Goal: Information Seeking & Learning: Learn about a topic

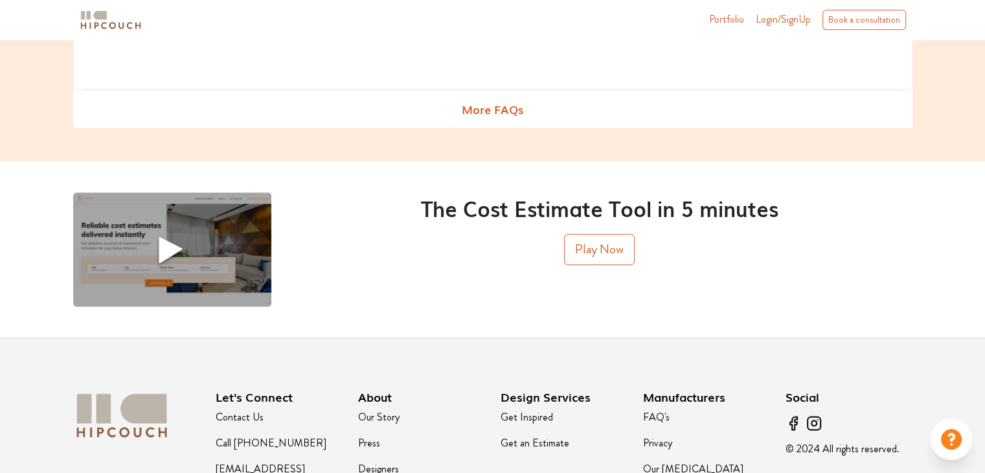
scroll to position [1639, 0]
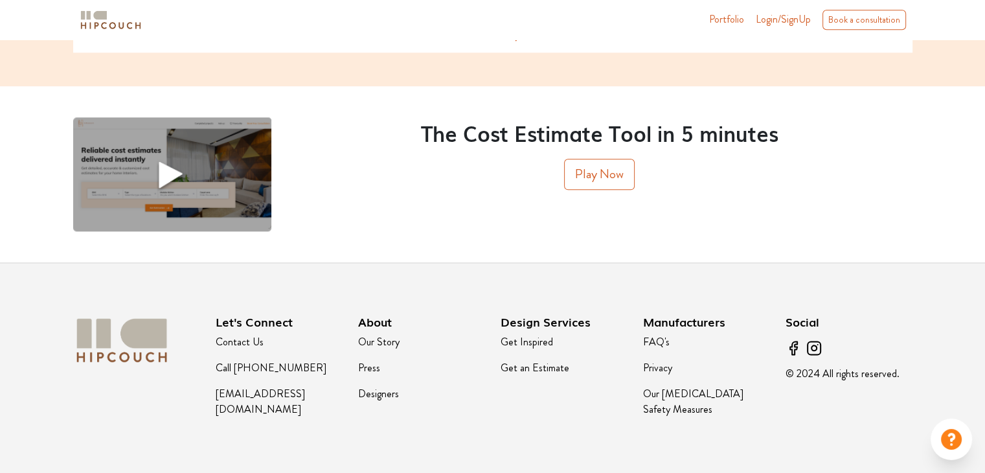
click at [370, 367] on link "Press" at bounding box center [369, 367] width 22 height 15
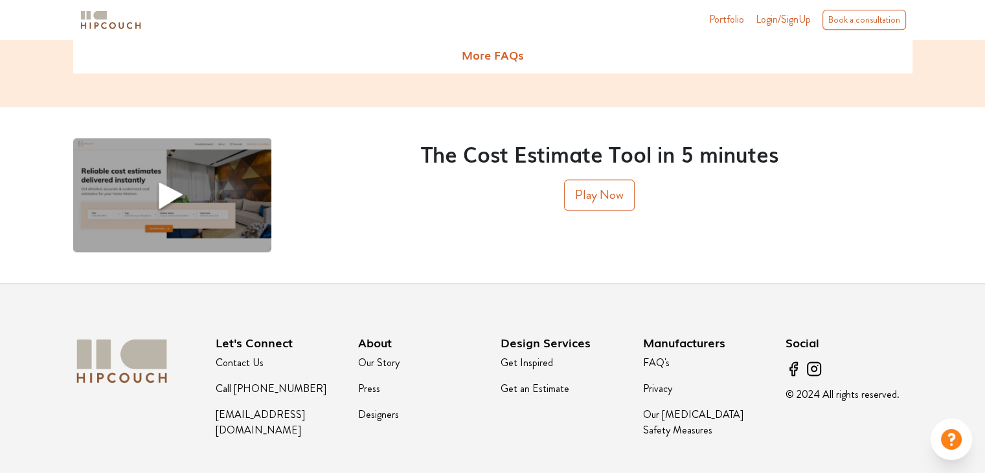
scroll to position [1639, 0]
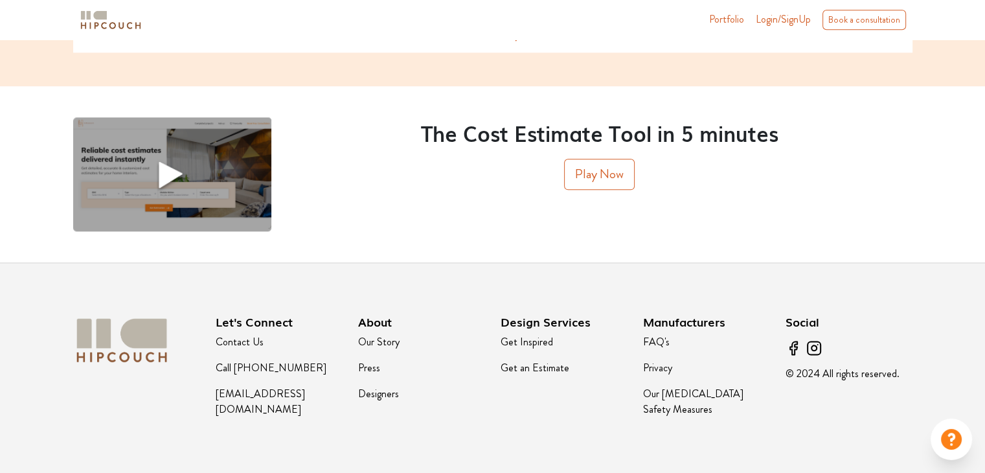
click at [375, 344] on link "Our Story" at bounding box center [378, 341] width 41 height 15
